Goal: Information Seeking & Learning: Find contact information

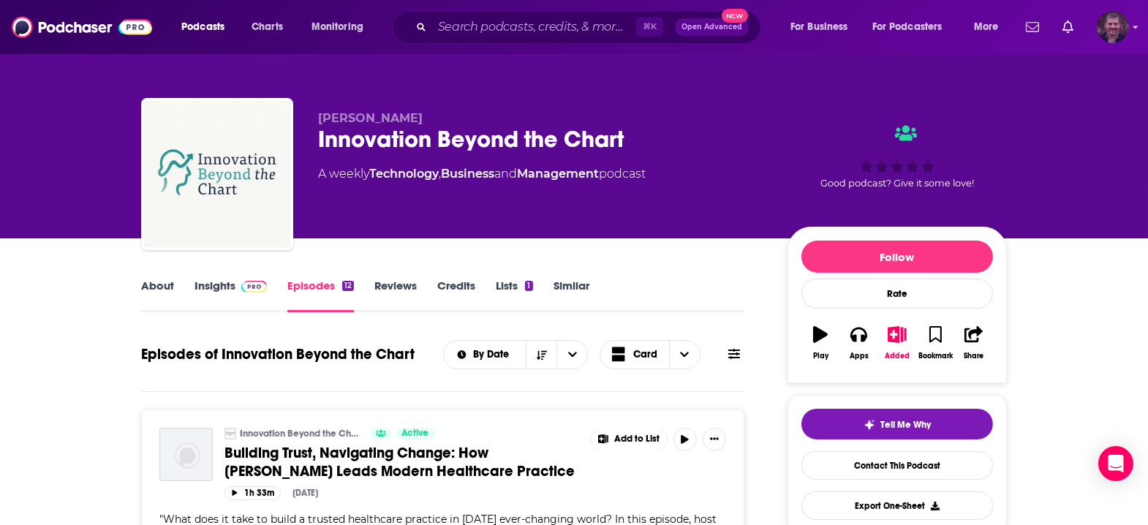
click at [1135, 29] on icon "Show profile menu" at bounding box center [1136, 27] width 6 height 9
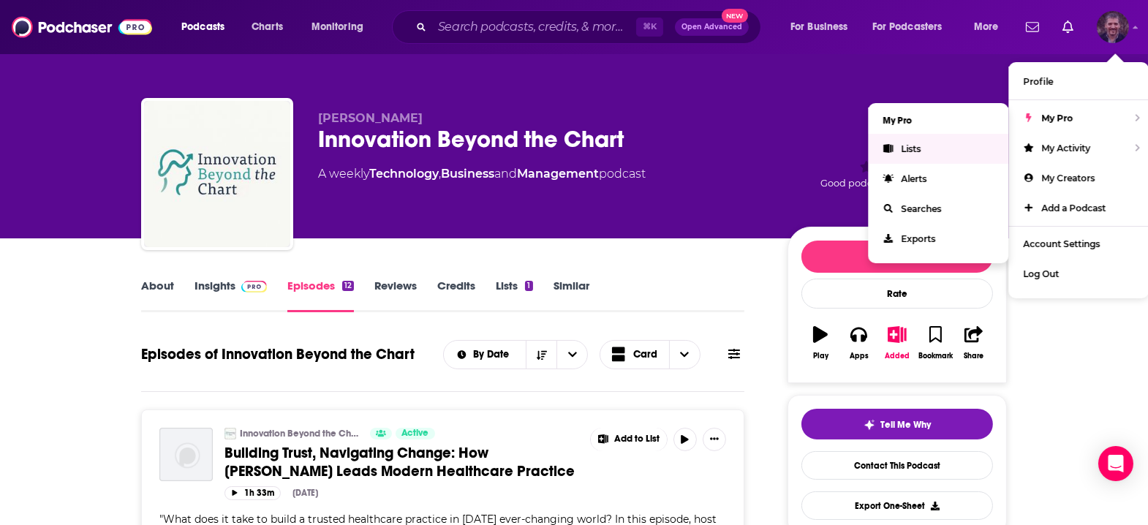
click at [921, 143] on span "Lists" at bounding box center [911, 148] width 20 height 11
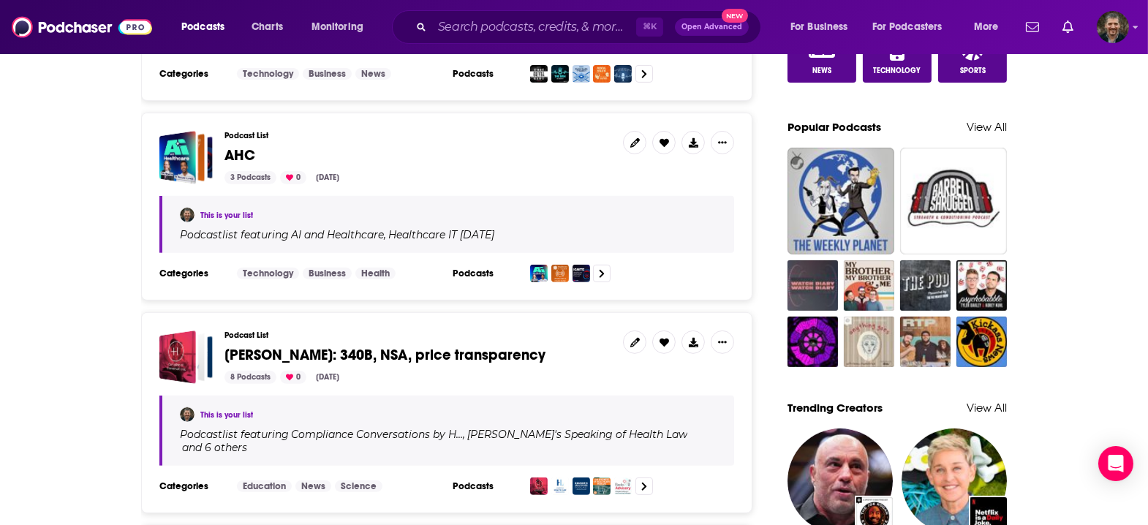
scroll to position [956, 0]
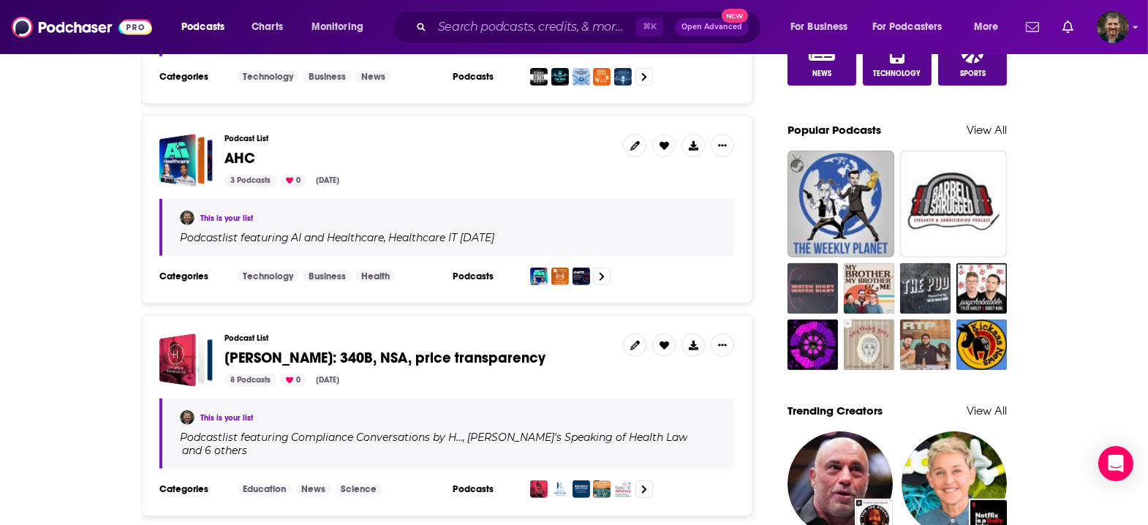
click at [255, 149] on span "AHC" at bounding box center [239, 158] width 31 height 18
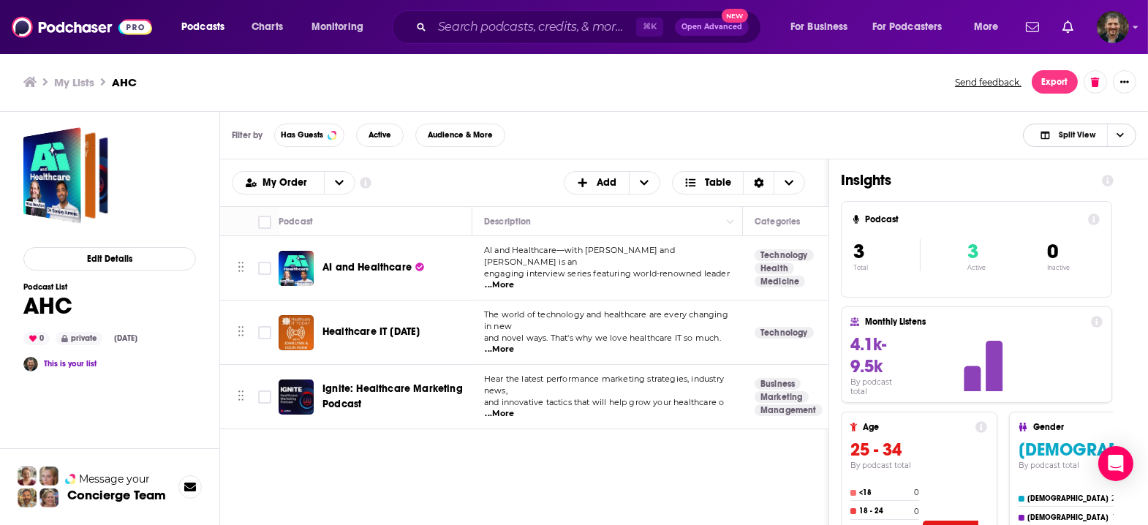
click at [1131, 125] on span "Choose View" at bounding box center [1119, 135] width 25 height 22
click at [1119, 180] on span "Podcast Only" at bounding box center [1088, 184] width 72 height 8
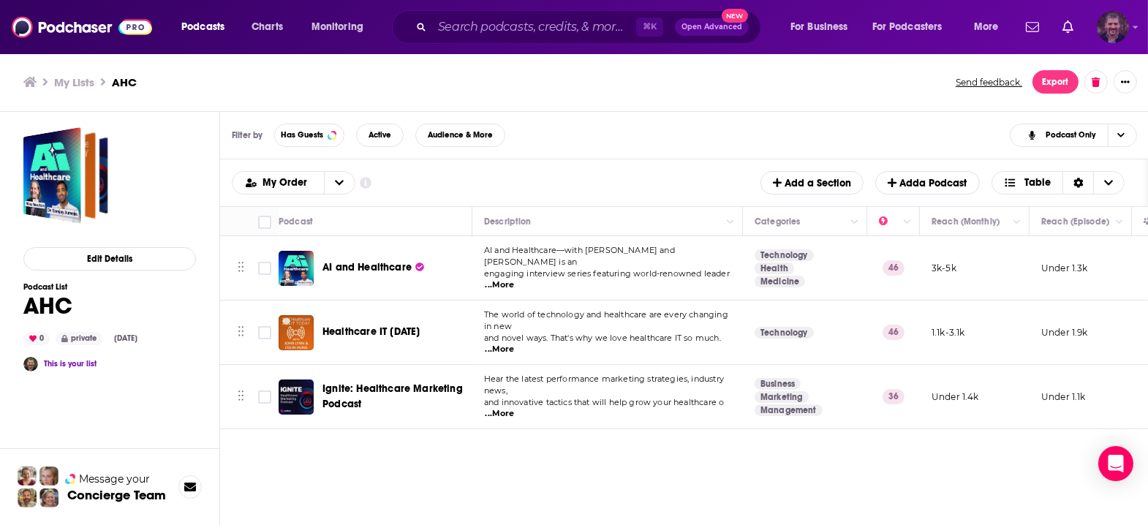
click at [1114, 39] on img "Logged in as vincegalloro" at bounding box center [1113, 27] width 32 height 32
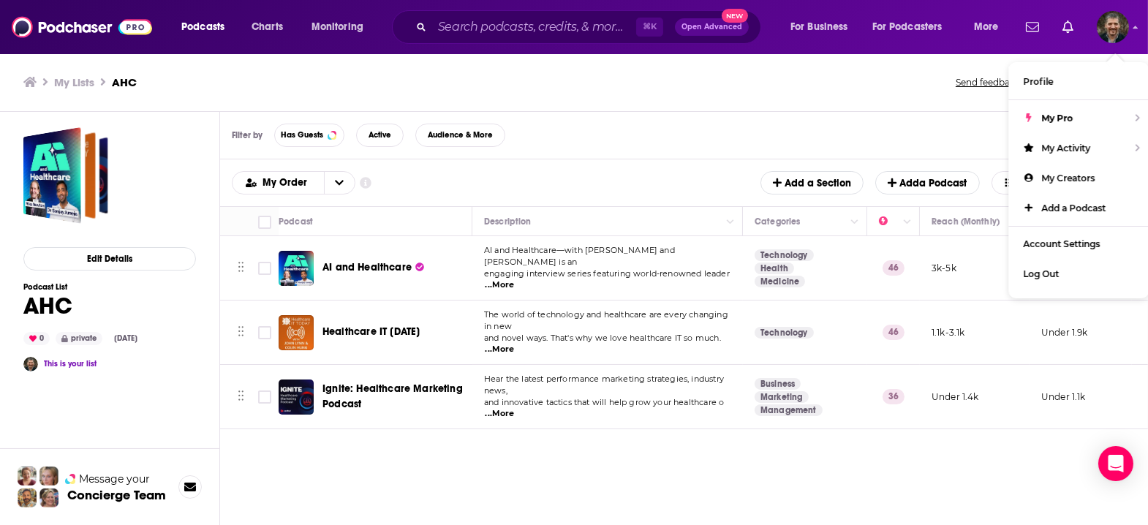
click at [62, 78] on h3 "My Lists" at bounding box center [74, 82] width 40 height 14
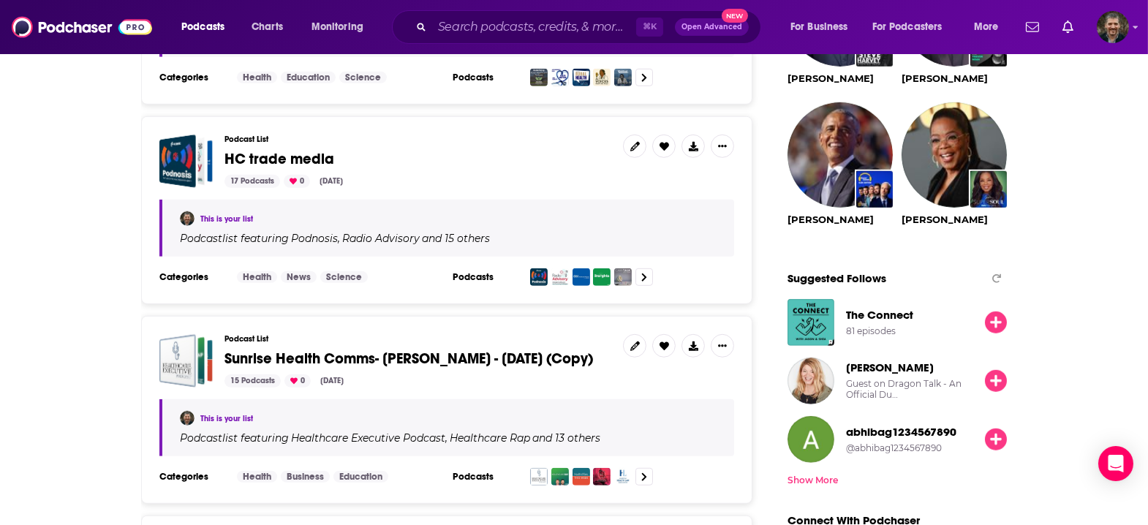
scroll to position [1767, 0]
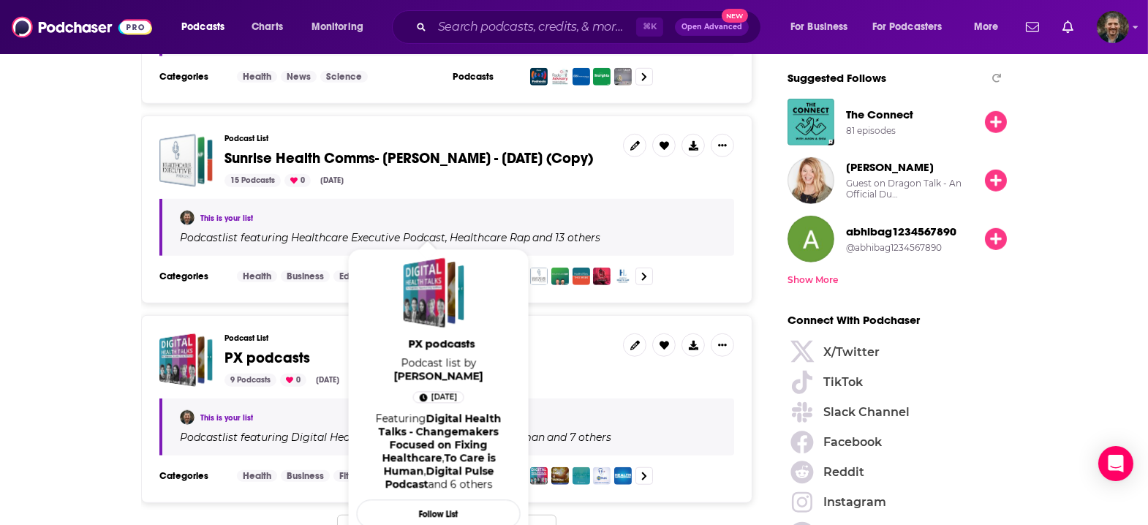
click at [309, 349] on span "PX podcasts" at bounding box center [267, 358] width 86 height 18
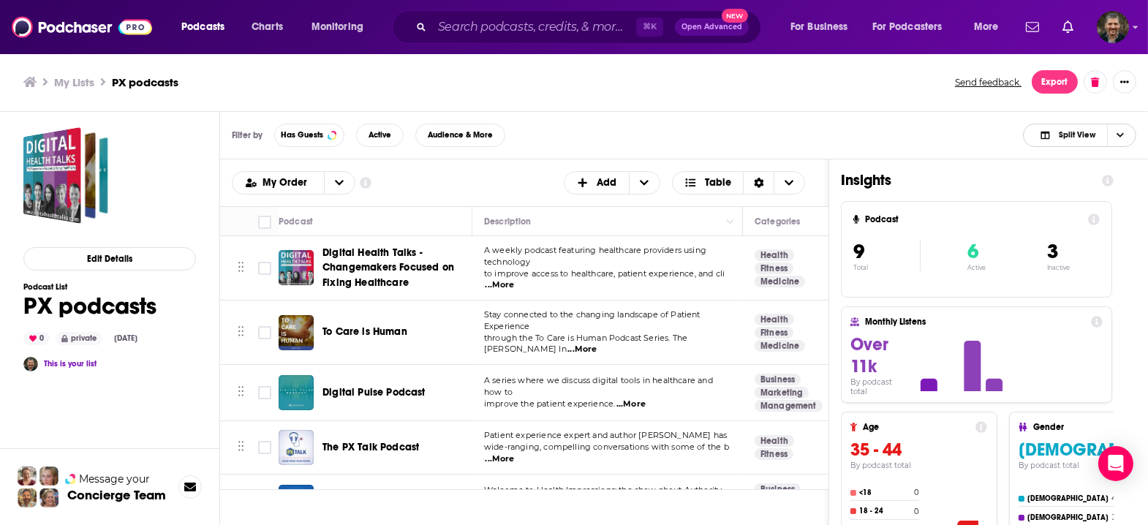
click at [1114, 124] on span "Choose View" at bounding box center [1119, 135] width 25 height 22
click at [1099, 180] on span "Podcast Only" at bounding box center [1088, 184] width 72 height 8
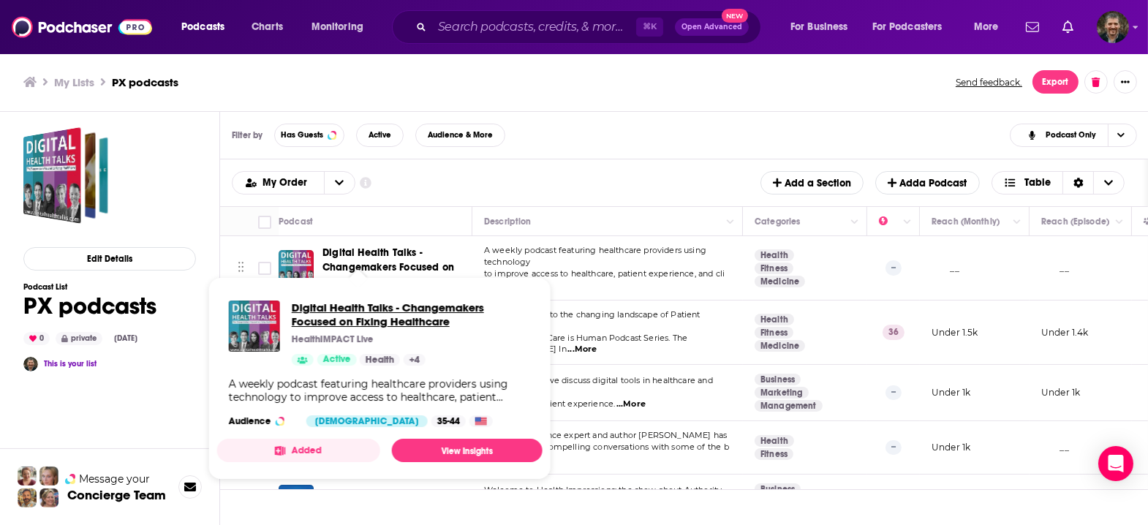
click at [323, 303] on span "Digital Health Talks - Changemakers Focused on Fixing Healthcare" at bounding box center [411, 315] width 239 height 28
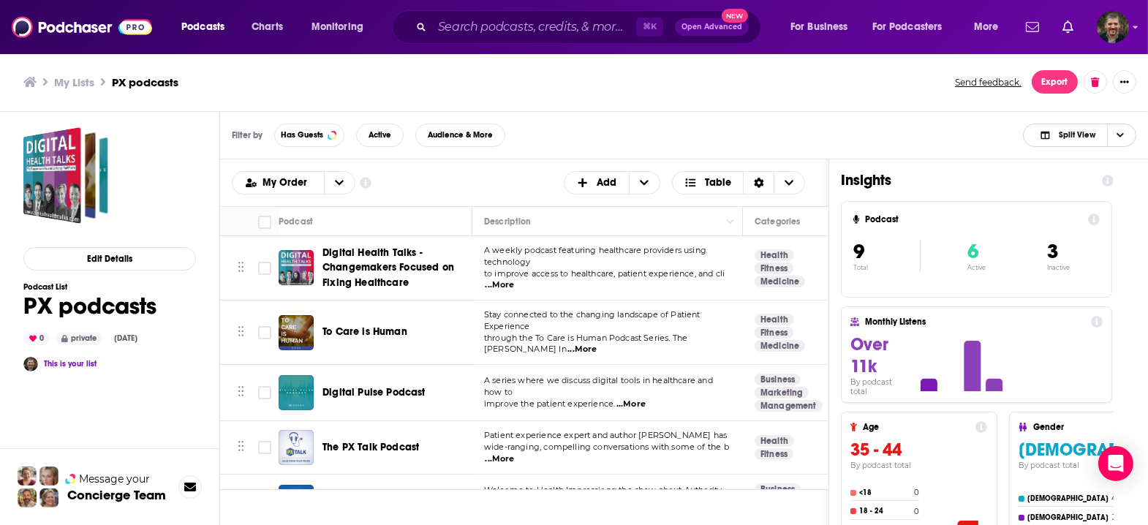
click at [1093, 131] on span "Split View" at bounding box center [1077, 135] width 37 height 8
click at [1094, 180] on span "Podcast Only" at bounding box center [1088, 184] width 72 height 8
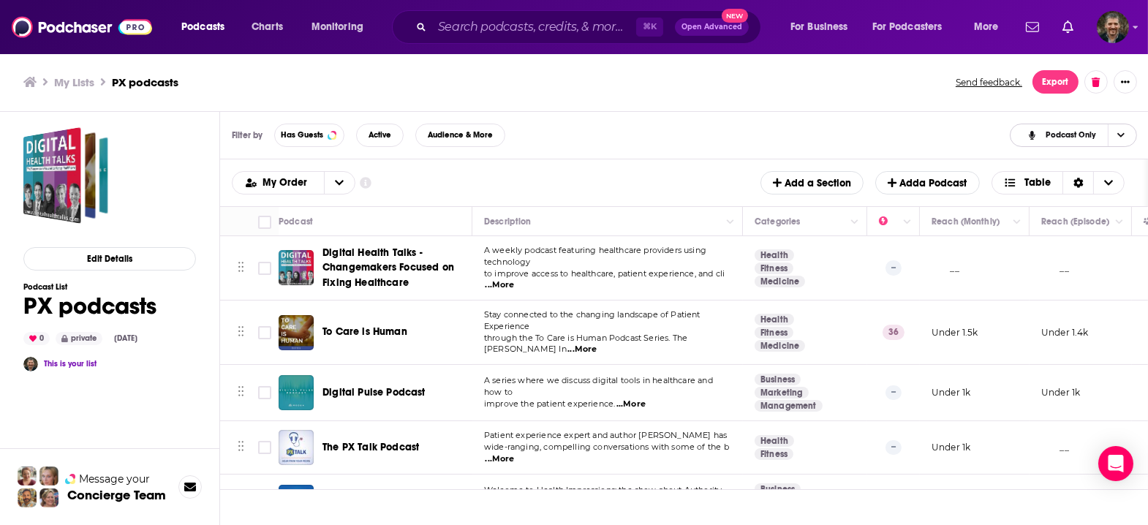
click at [1095, 131] on span "Podcast Only" at bounding box center [1071, 135] width 50 height 8
click at [1089, 155] on span "Split View" at bounding box center [1082, 159] width 86 height 8
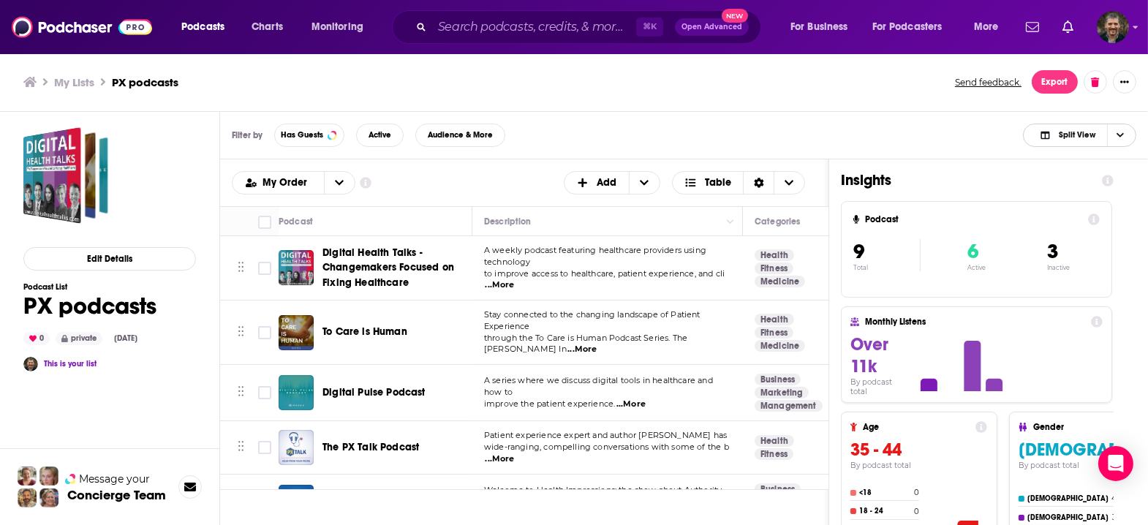
click at [1095, 131] on span "Split View" at bounding box center [1077, 135] width 37 height 8
click at [1093, 180] on span "Podcast Only" at bounding box center [1088, 184] width 72 height 8
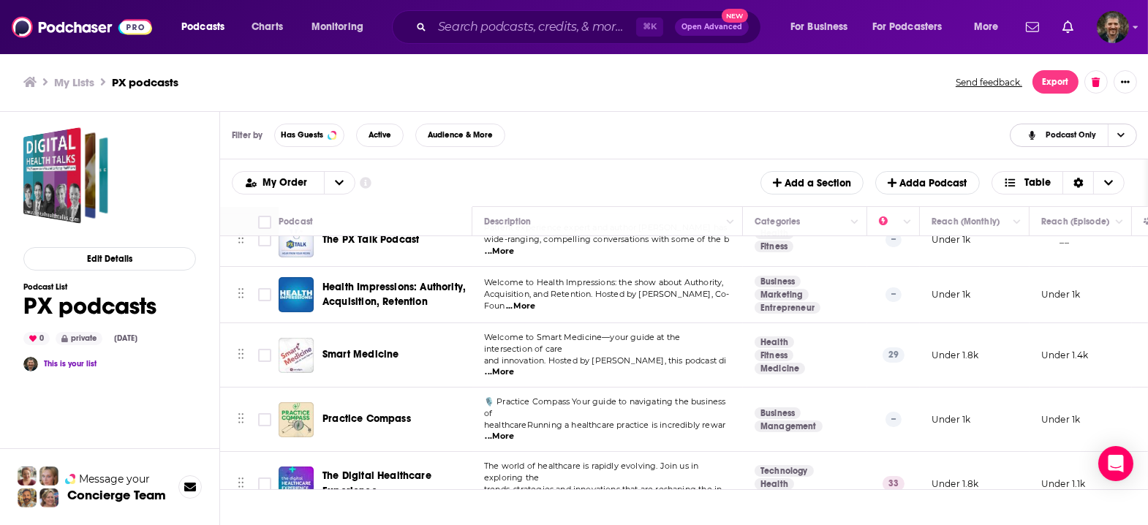
scroll to position [217, 0]
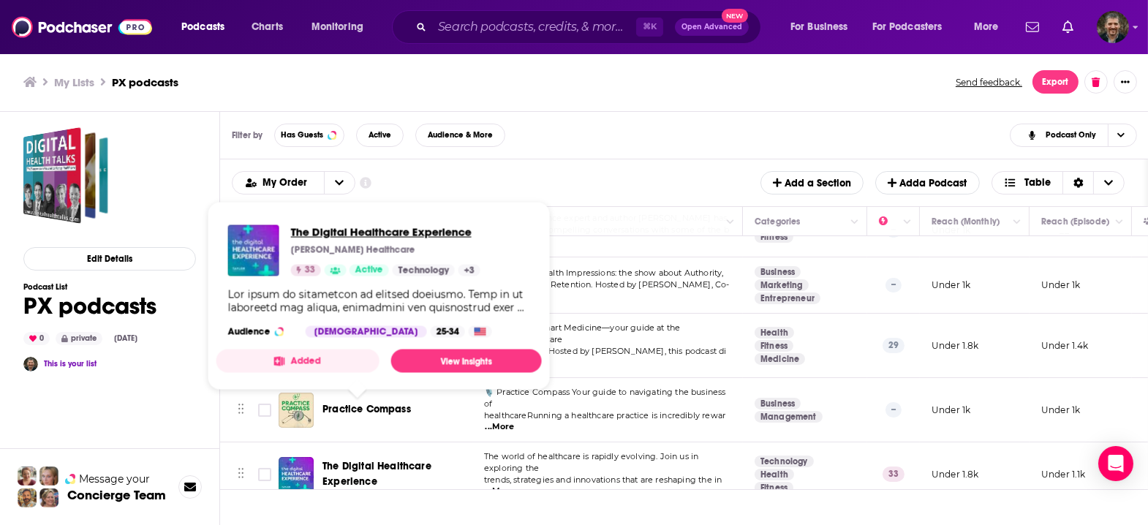
click at [312, 227] on span "The Digital Healthcare Experience" at bounding box center [385, 232] width 189 height 14
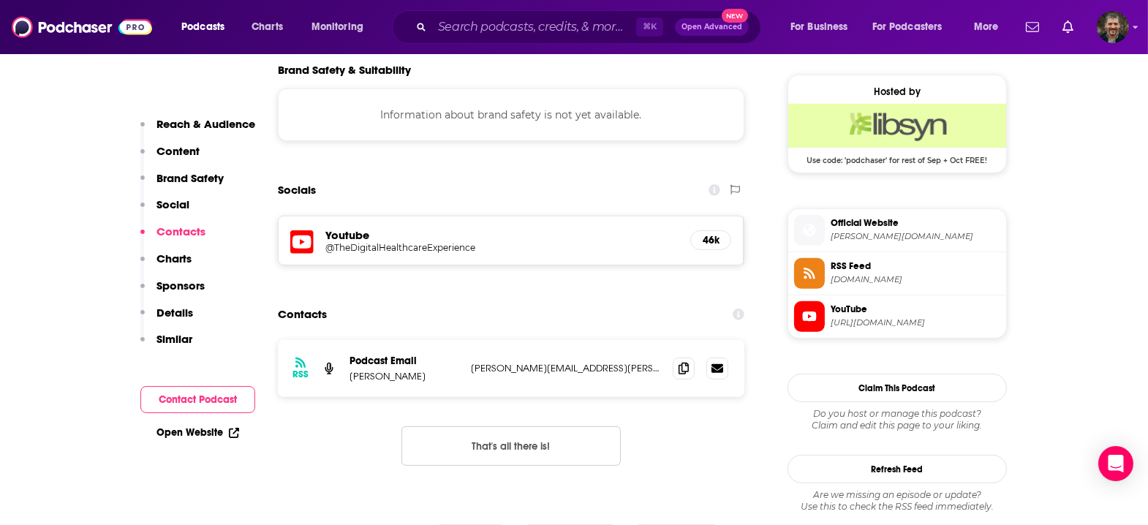
scroll to position [1054, 0]
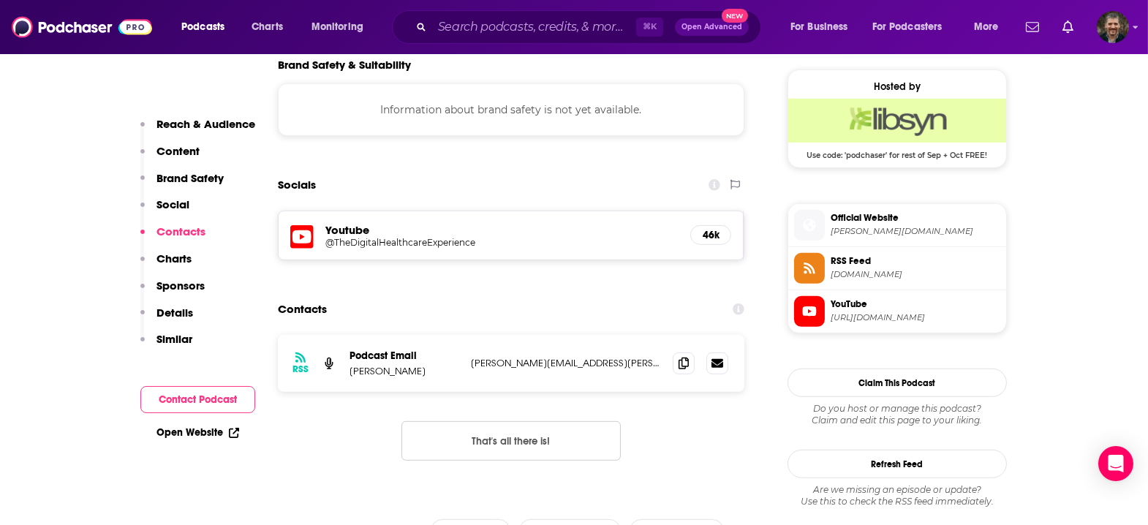
click at [831, 211] on span "Official Website" at bounding box center [916, 217] width 170 height 13
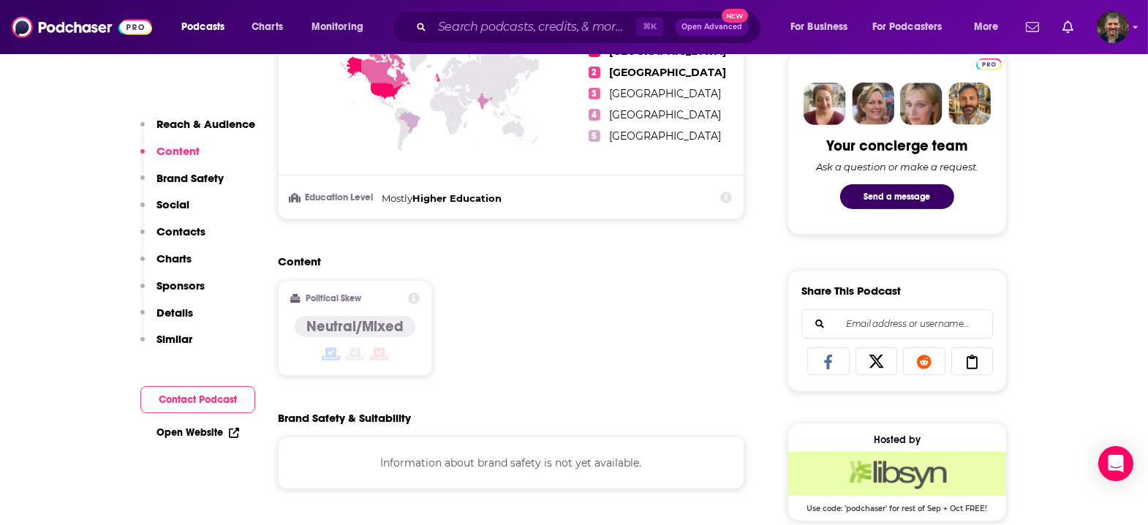
scroll to position [702, 0]
click at [225, 386] on button "Contact Podcast" at bounding box center [197, 399] width 115 height 27
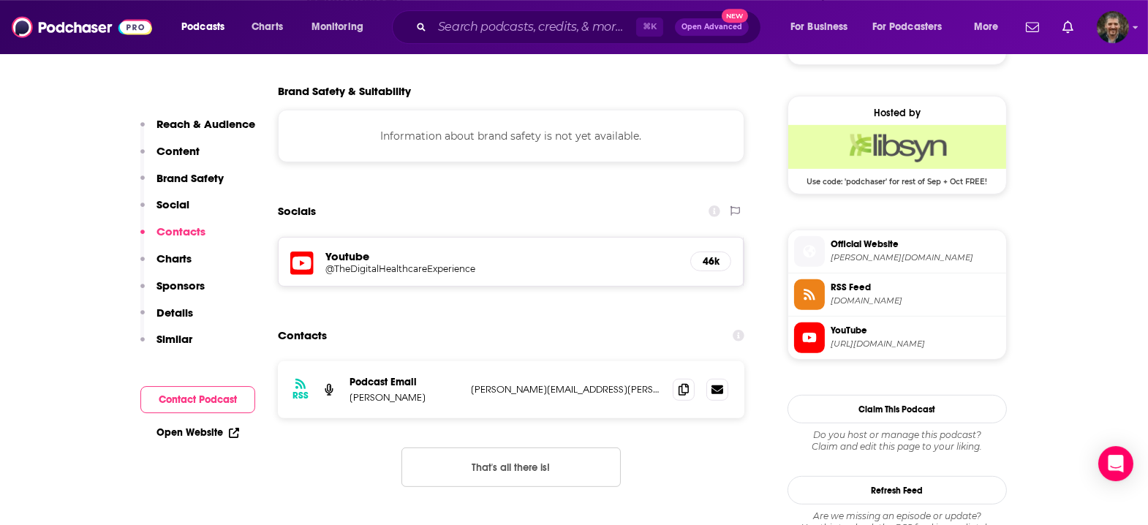
scroll to position [1028, 0]
click at [718, 378] on link at bounding box center [717, 389] width 22 height 22
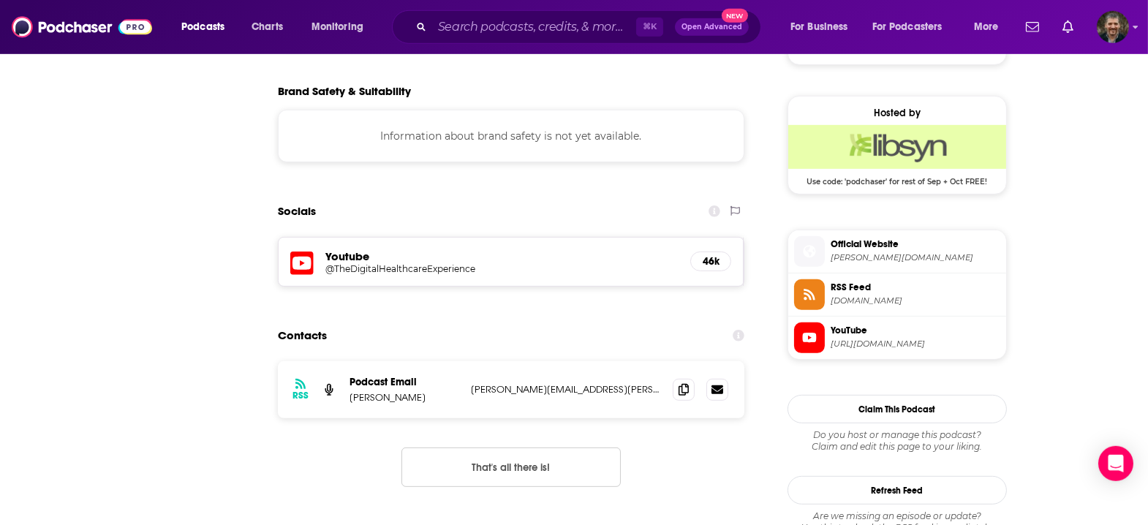
scroll to position [0, 0]
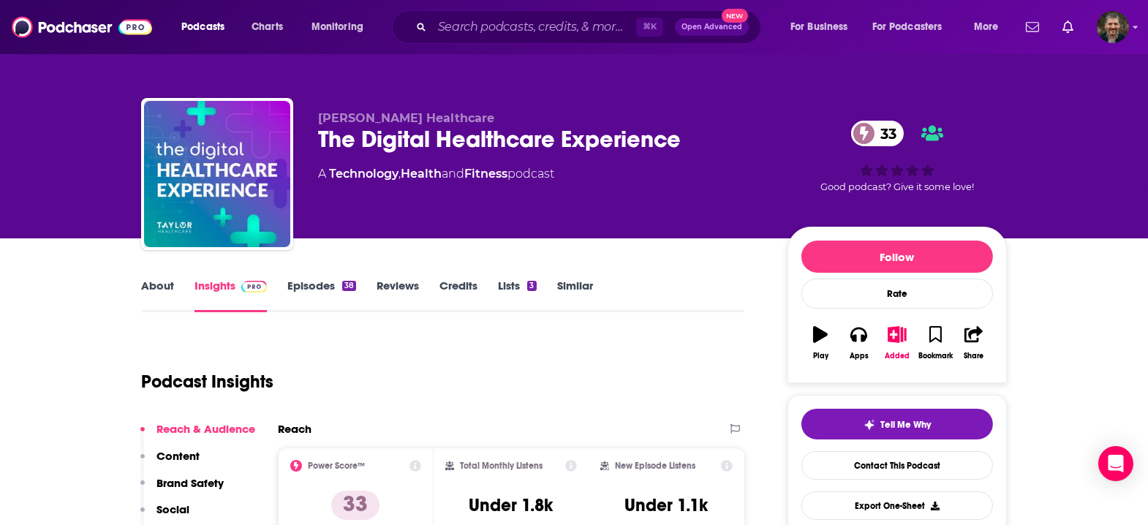
click at [352, 279] on link "Episodes 38" at bounding box center [321, 296] width 69 height 34
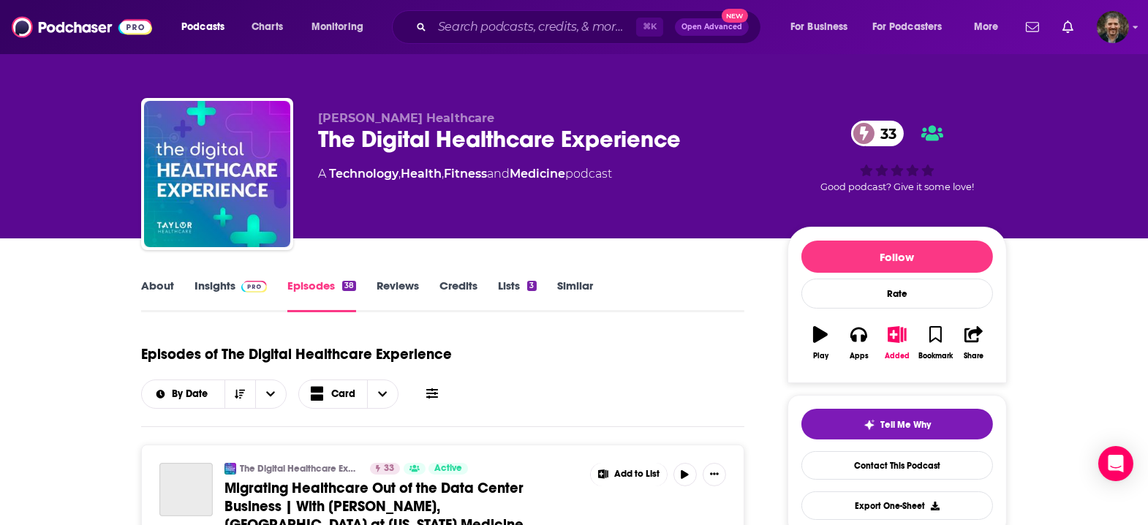
click at [438, 387] on span at bounding box center [432, 394] width 12 height 14
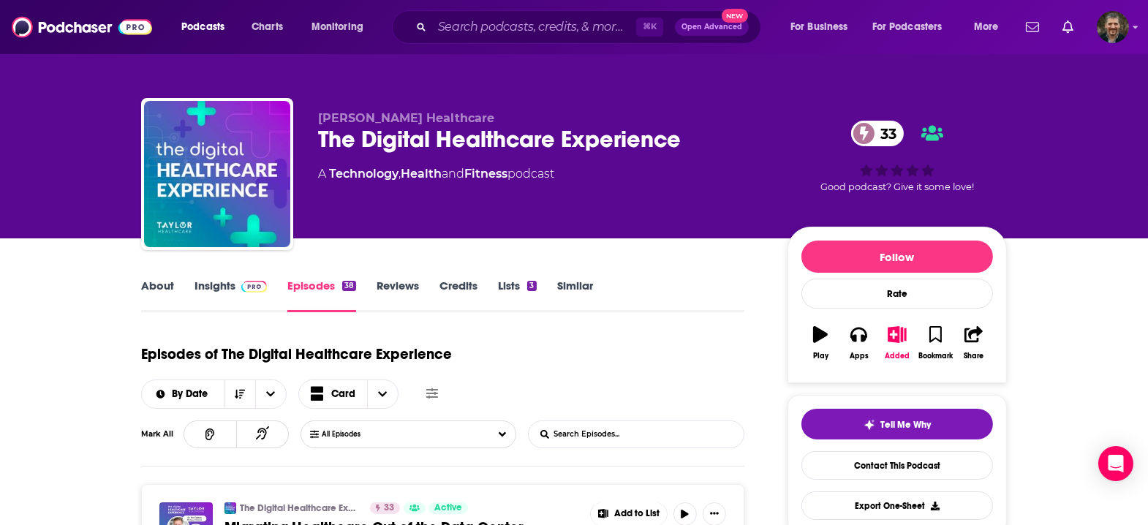
click at [570, 421] on input "List Search Input" at bounding box center [605, 434] width 153 height 26
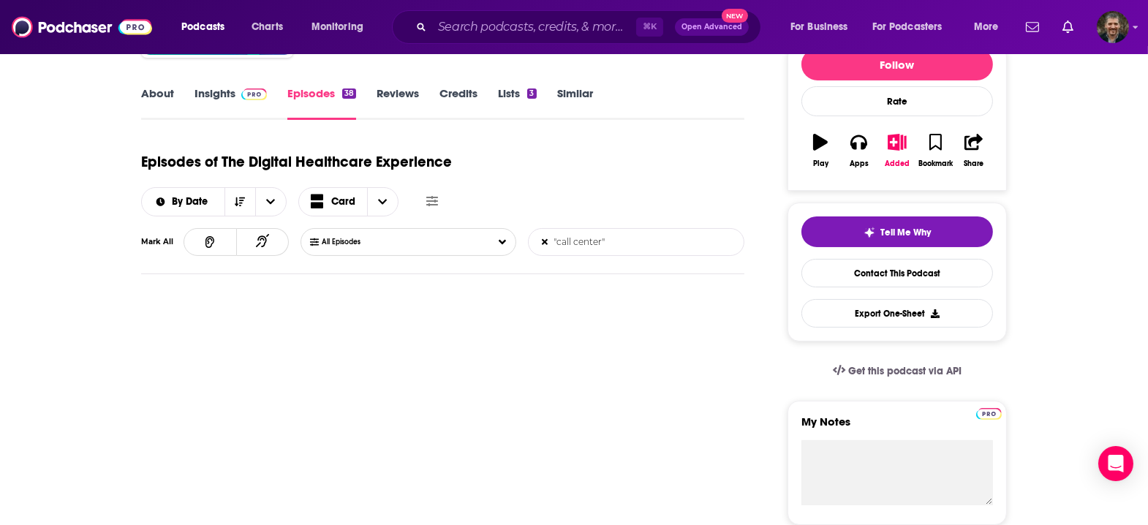
scroll to position [194, 0]
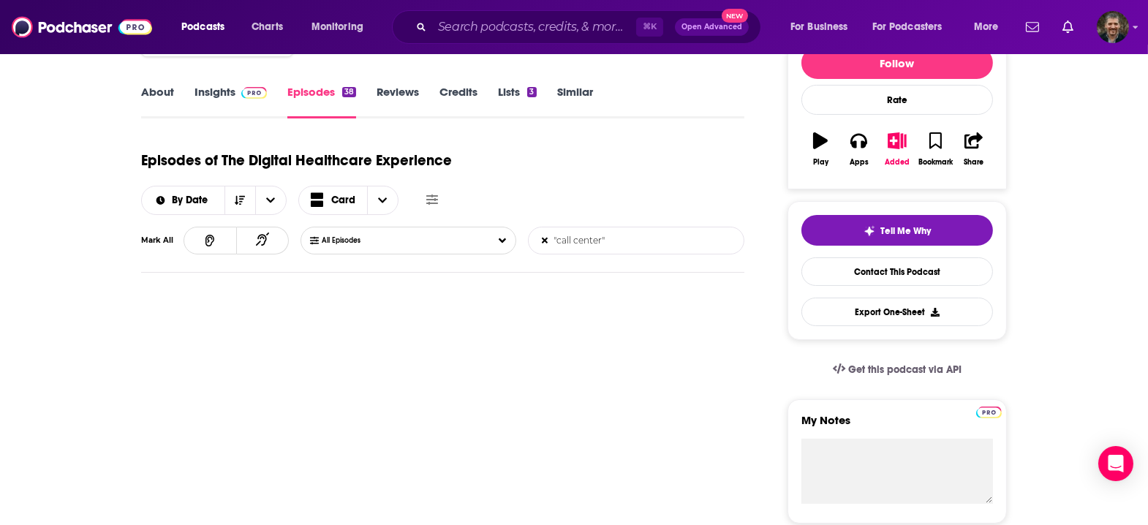
drag, startPoint x: 560, startPoint y: 197, endPoint x: 552, endPoint y: 200, distance: 8.8
click at [548, 227] on input ""call center"" at bounding box center [605, 240] width 153 height 26
type input ""contact center""
click at [542, 236] on icon at bounding box center [545, 240] width 6 height 9
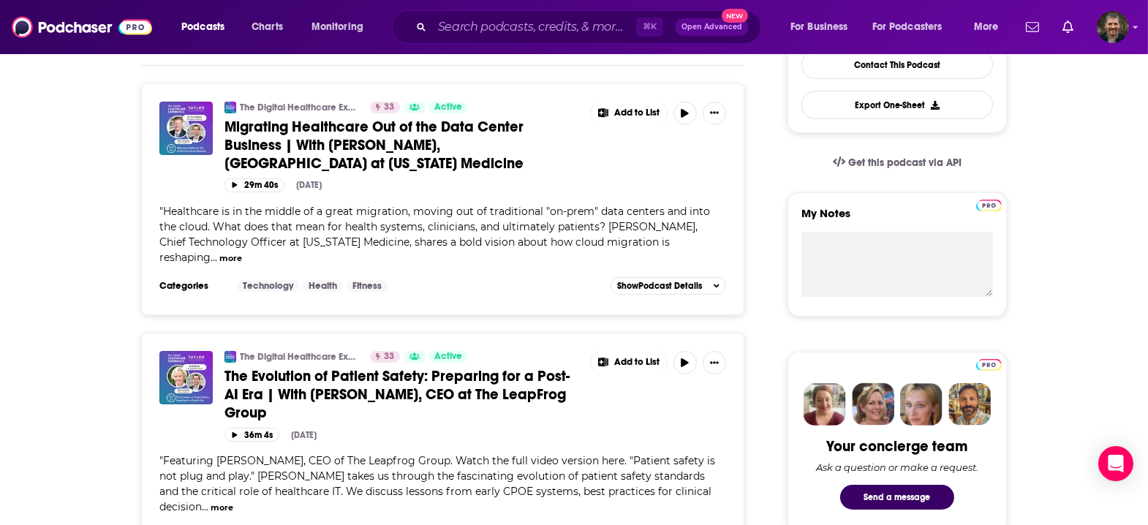
scroll to position [0, 0]
